Goal: Information Seeking & Learning: Learn about a topic

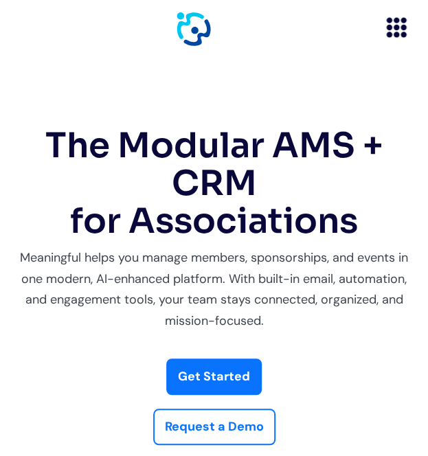
scroll to position [193, 0]
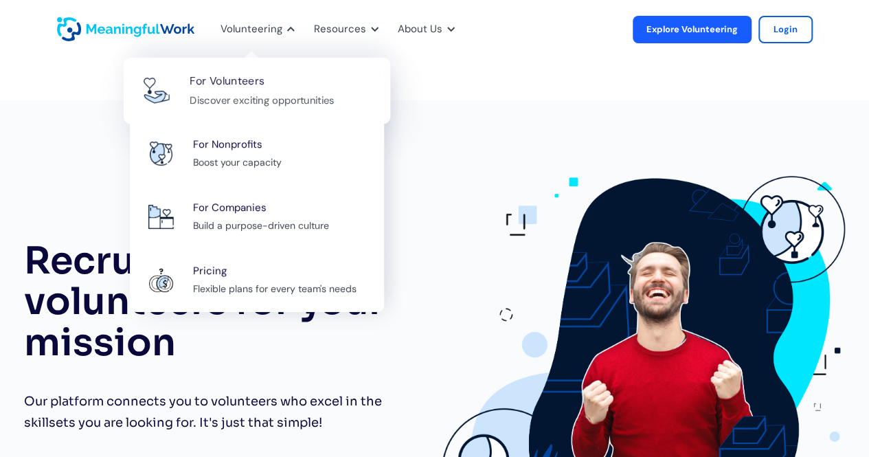
click at [285, 82] on div "For Volunteers Discover exciting opportunities" at bounding box center [283, 90] width 186 height 37
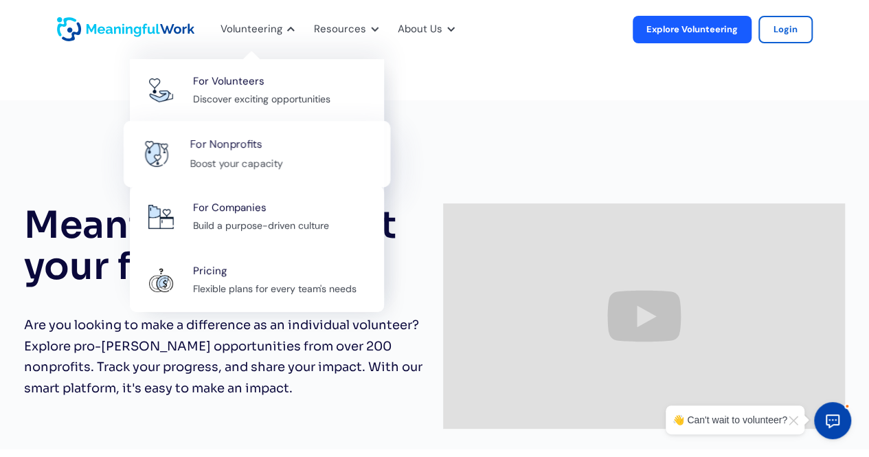
click at [250, 159] on div "Boost your capacity" at bounding box center [236, 163] width 93 height 17
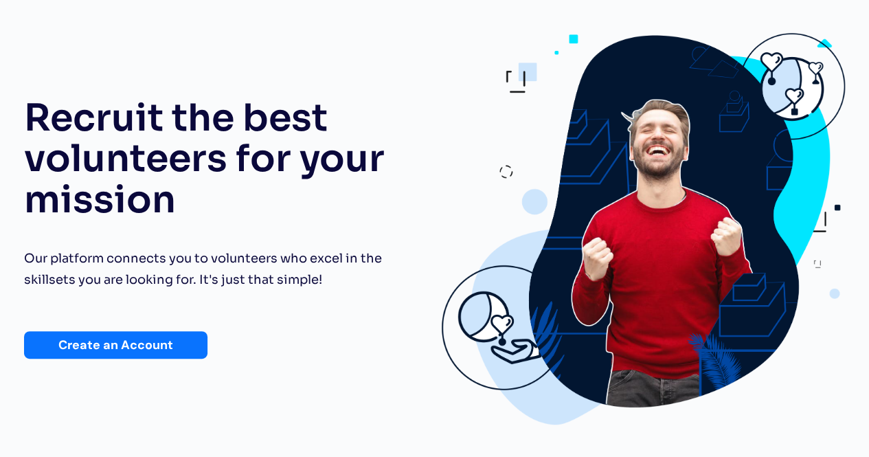
scroll to position [140, 0]
